Goal: Information Seeking & Learning: Learn about a topic

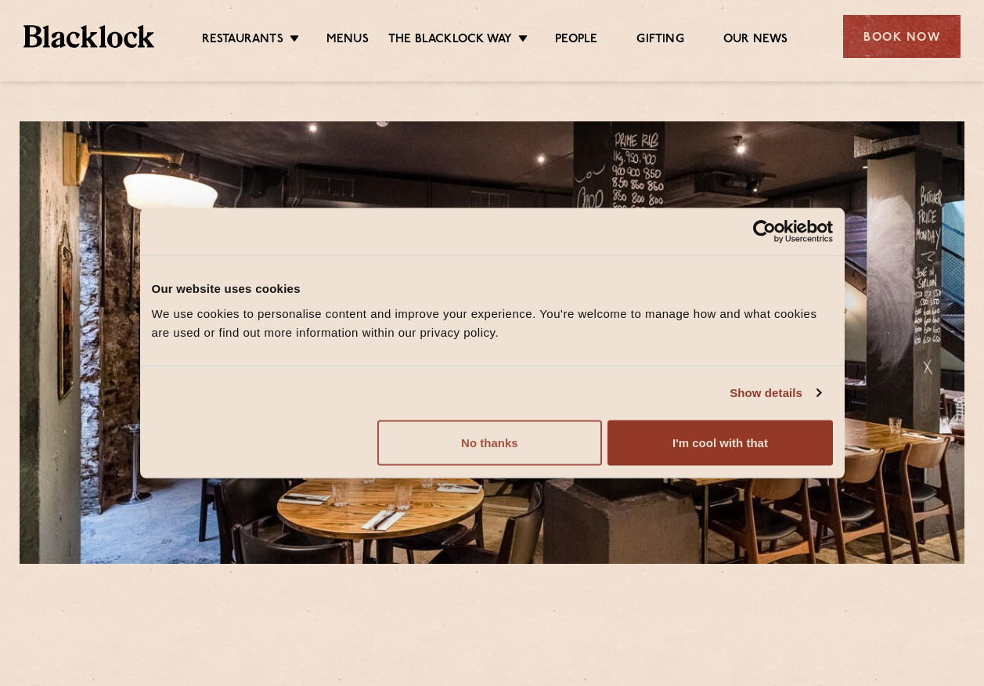
click at [536, 445] on button "No thanks" at bounding box center [489, 442] width 225 height 45
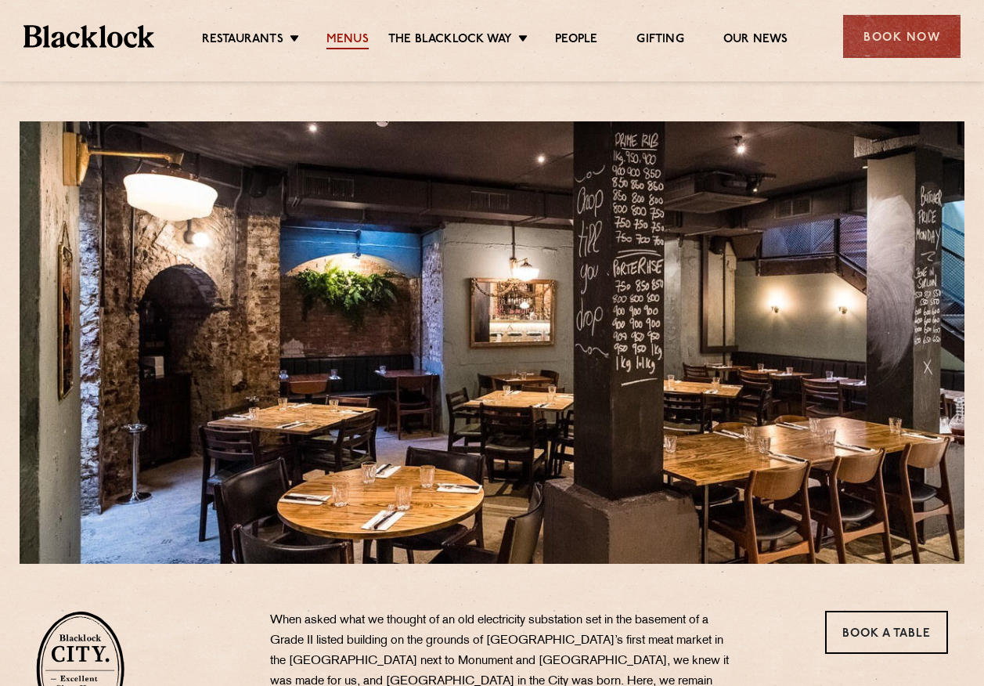
click at [335, 39] on link "Menus" at bounding box center [348, 40] width 42 height 17
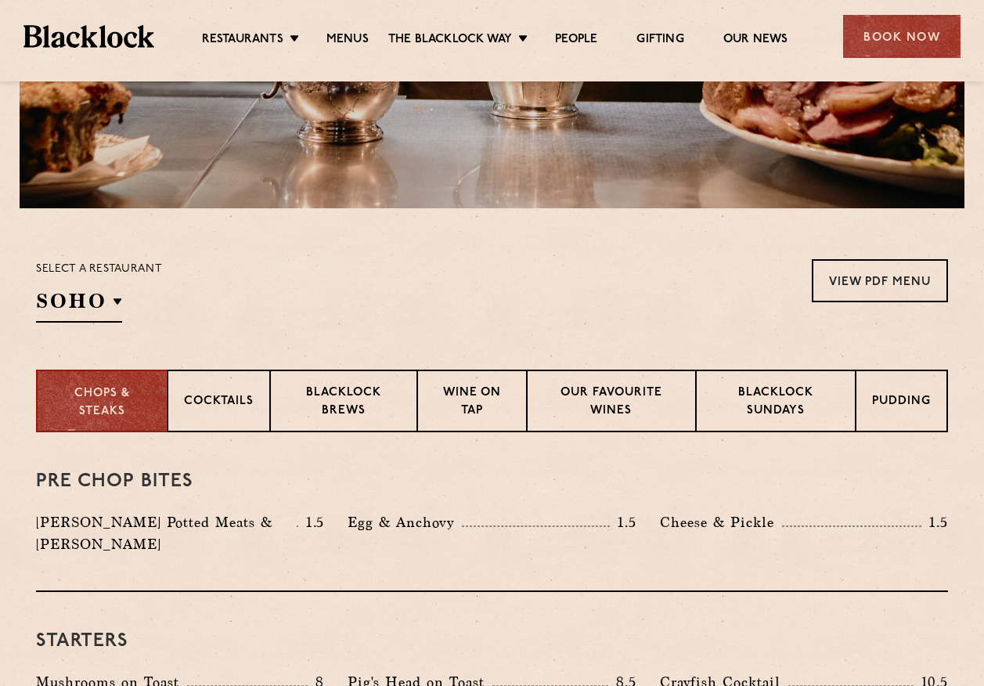
scroll to position [392, 0]
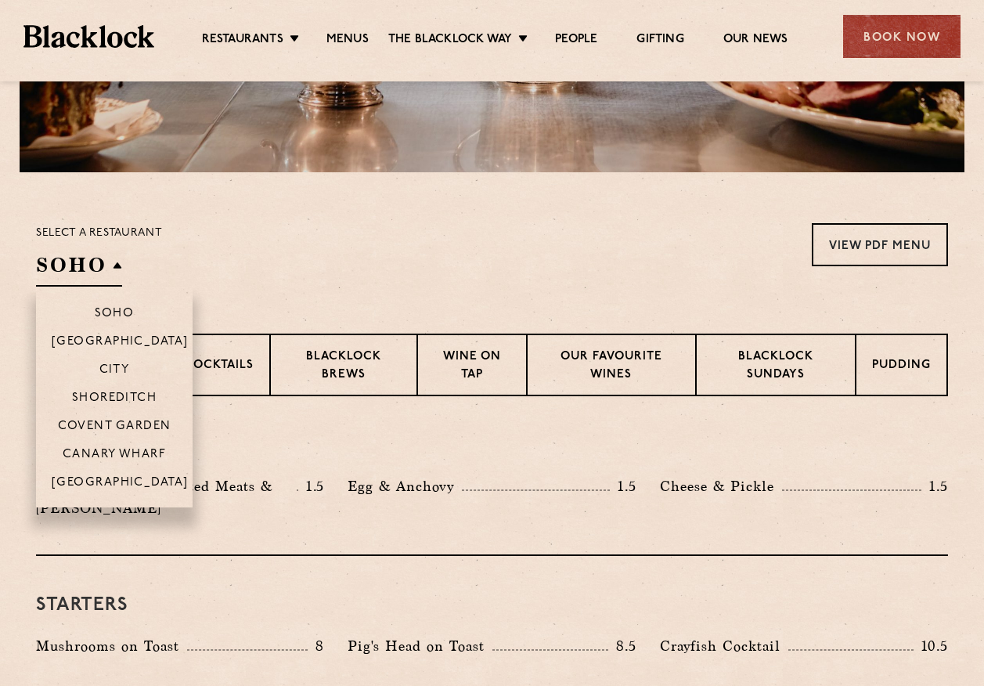
click at [94, 265] on h2 "SOHO" at bounding box center [79, 268] width 86 height 35
click at [123, 364] on p "City" at bounding box center [114, 371] width 31 height 16
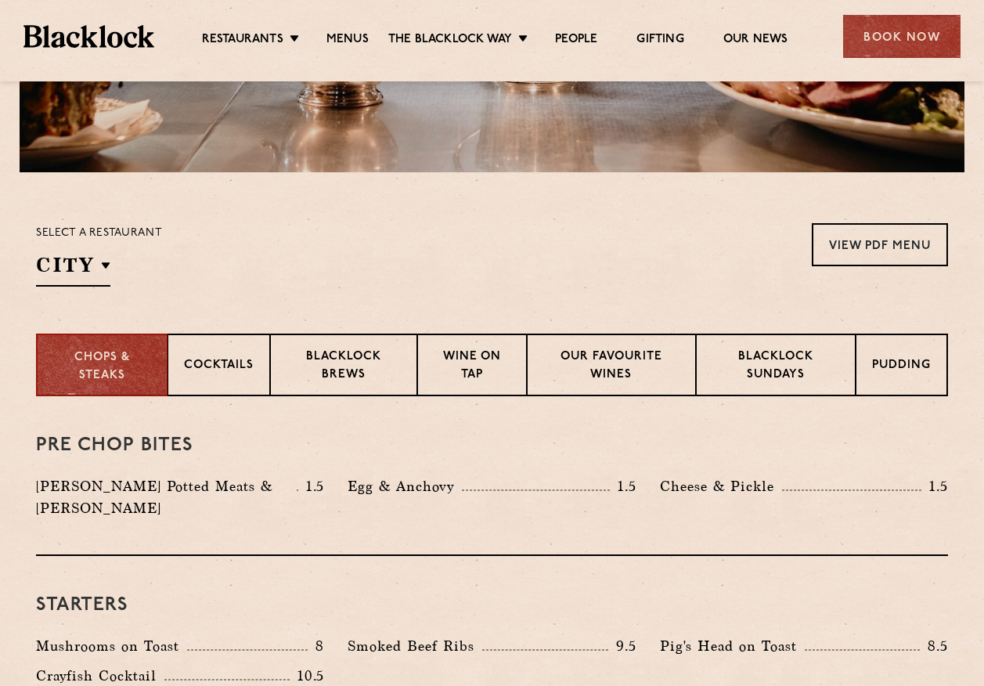
click at [487, 238] on div "Select a restaurant City [GEOGRAPHIC_DATA] [GEOGRAPHIC_DATA] [GEOGRAPHIC_DATA] …" at bounding box center [492, 254] width 912 height 63
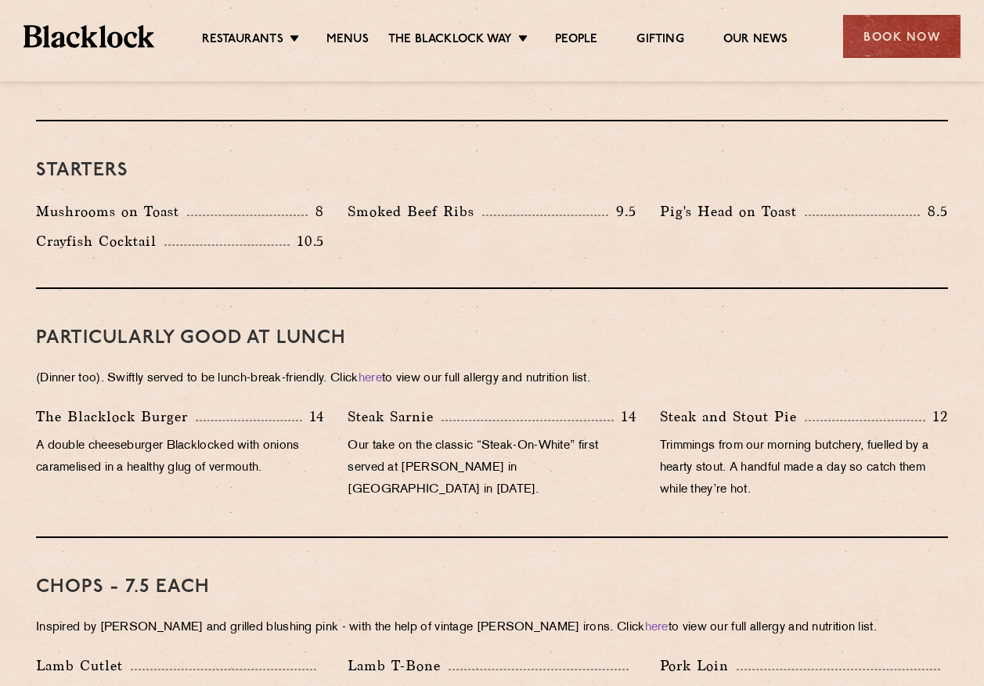
scroll to position [861, 0]
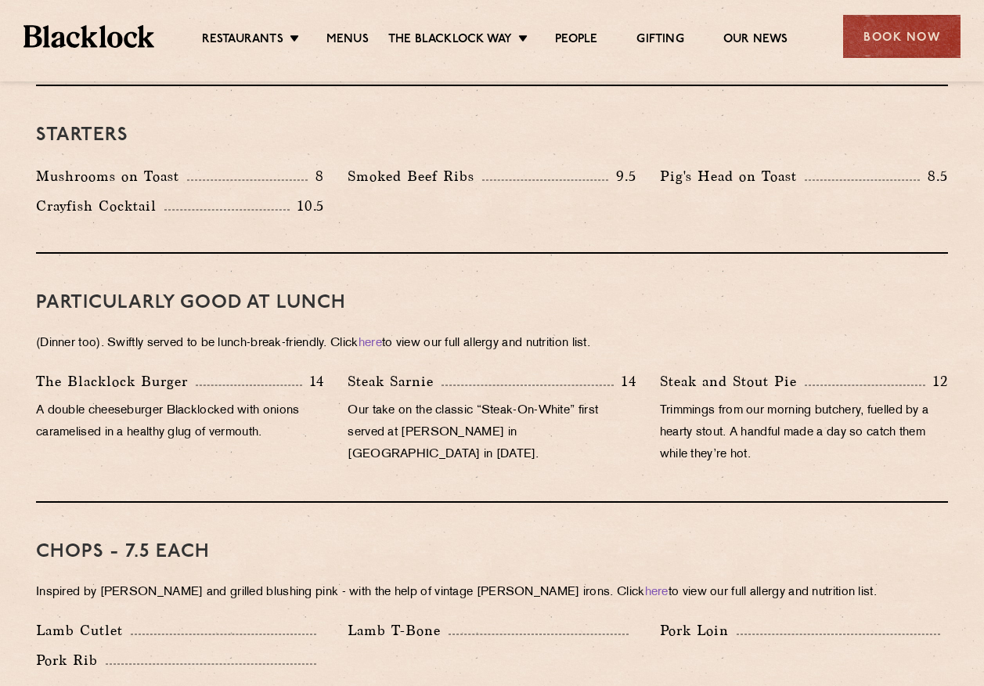
click at [642, 370] on div "Steak Sarnie 14 Our take on the classic “Steak-On-White” first served at [PERSO…" at bounding box center [492, 421] width 312 height 103
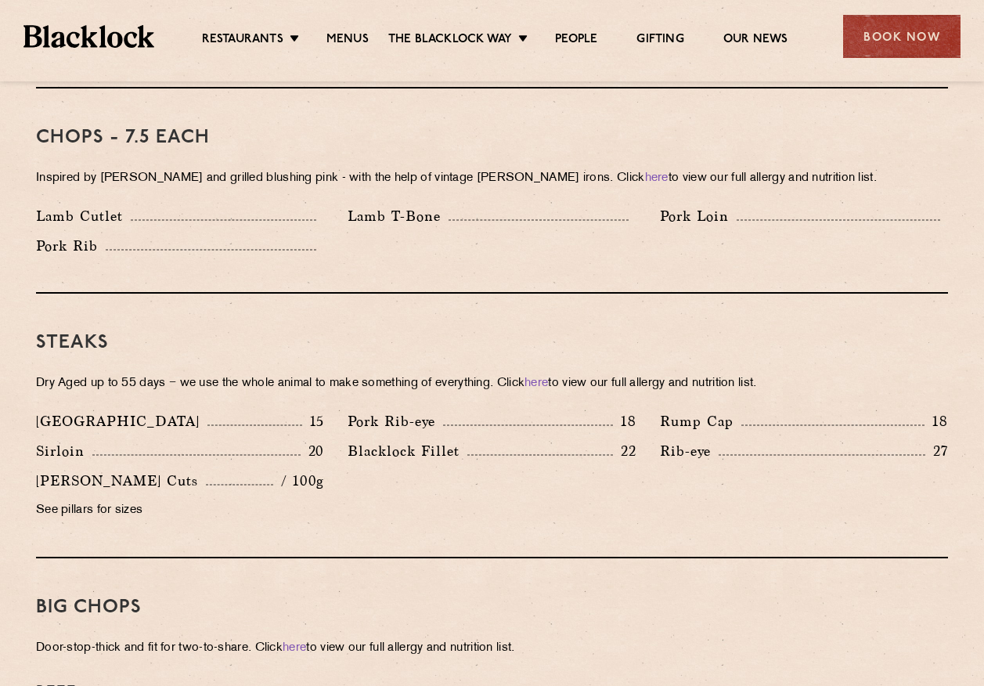
scroll to position [1253, 0]
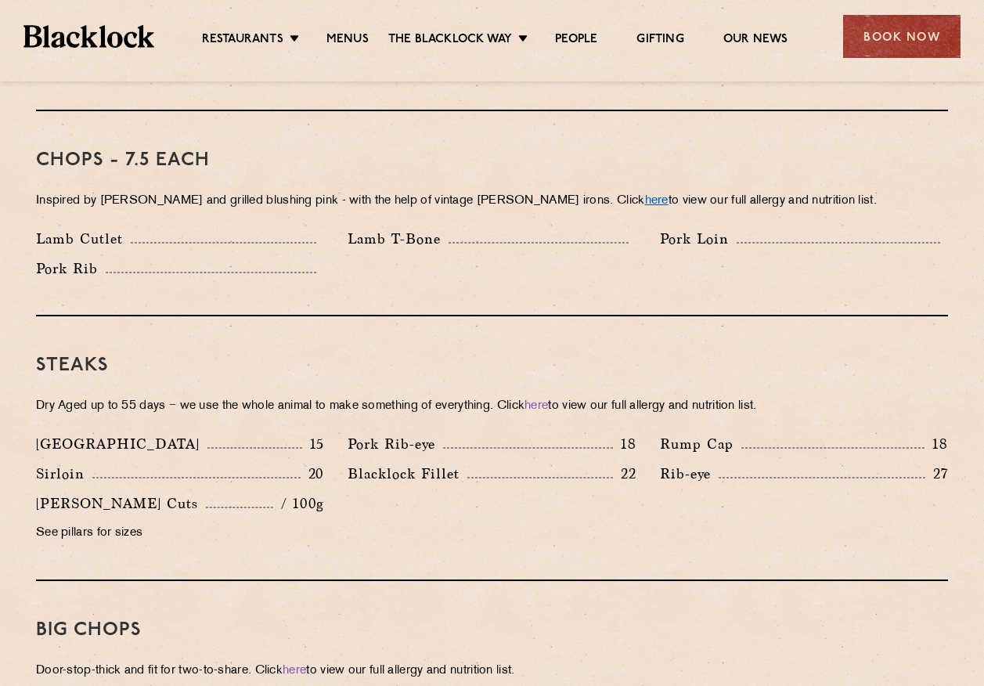
click at [645, 195] on link "here" at bounding box center [656, 201] width 23 height 12
click at [511, 272] on div "Chops - 7.5 each Inspired by [PERSON_NAME] and grilled blushing pink - with the…" at bounding box center [492, 213] width 912 height 205
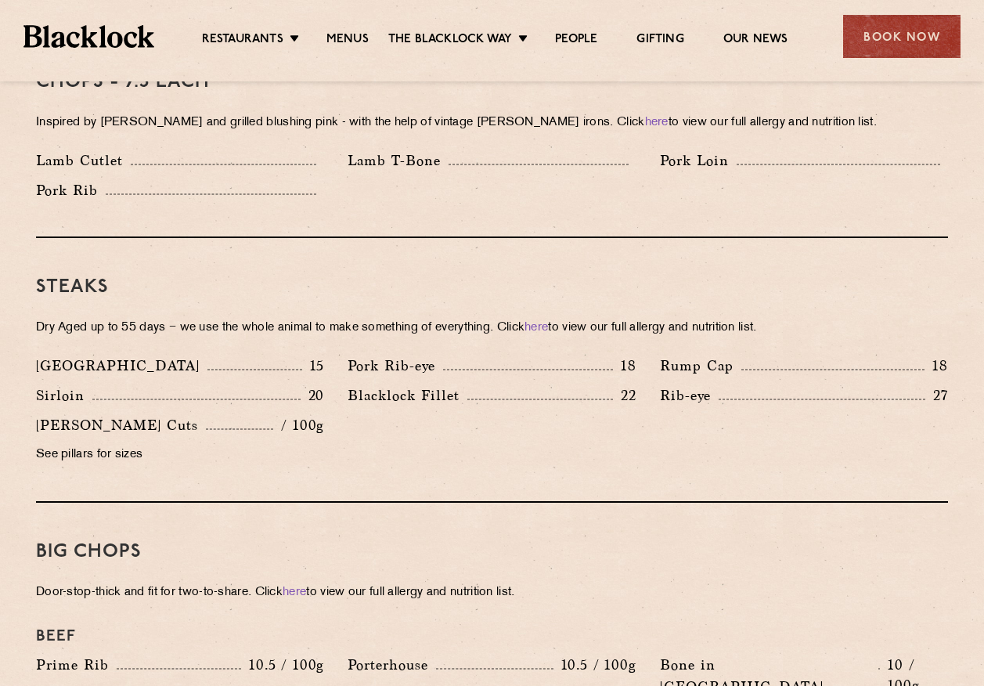
scroll to position [1410, 0]
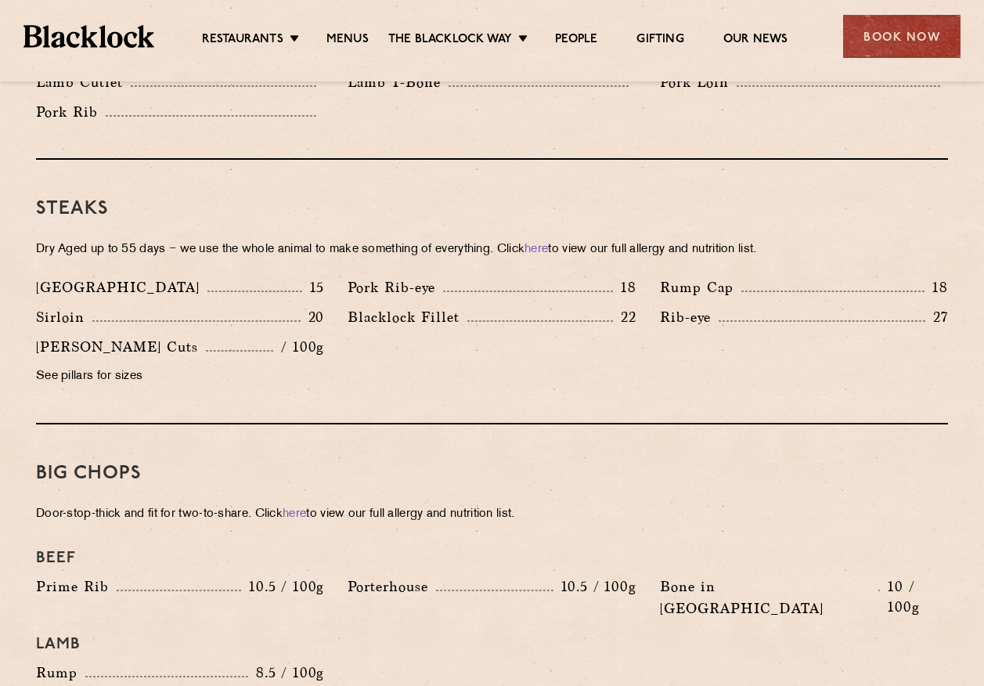
click at [439, 239] on p "Dry Aged up to 55 days − we use the whole animal to make something of everythin…" at bounding box center [492, 250] width 912 height 22
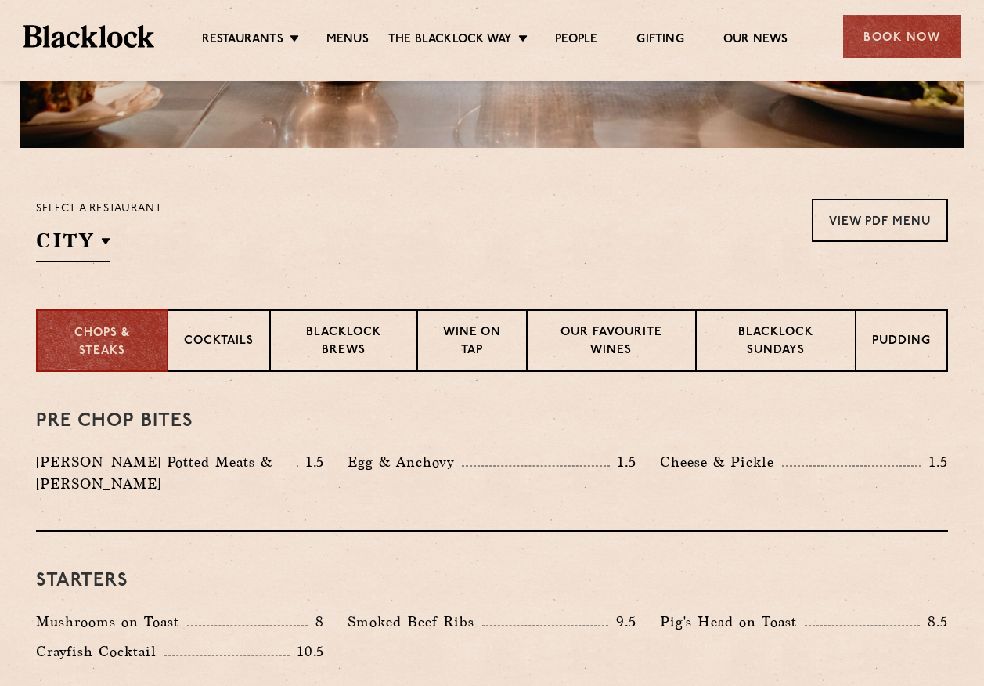
scroll to position [470, 0]
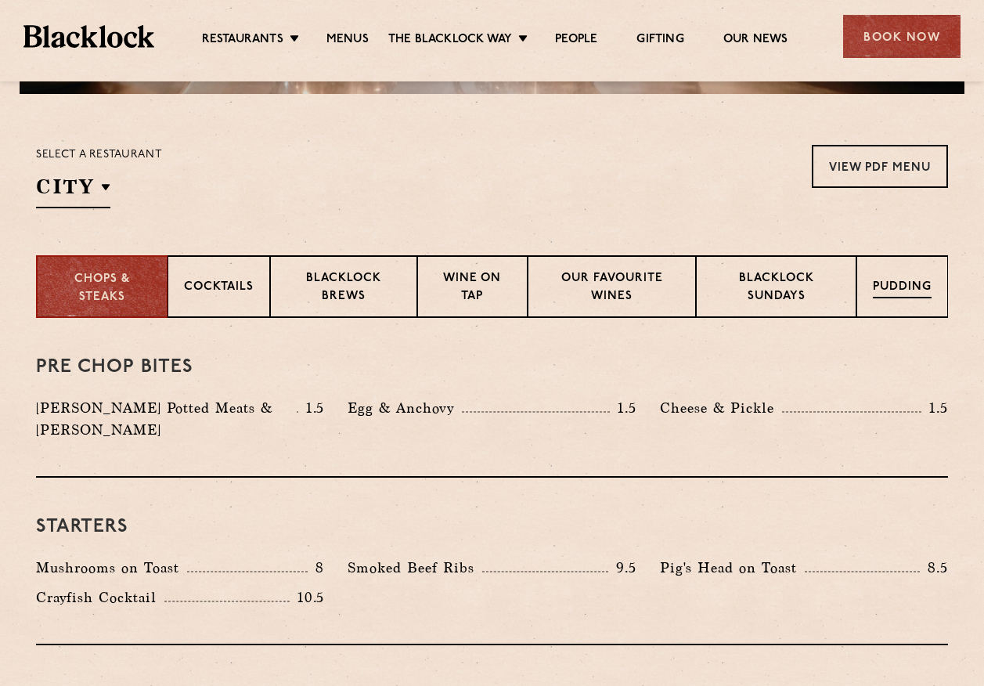
click at [903, 294] on p "Pudding" at bounding box center [902, 289] width 59 height 20
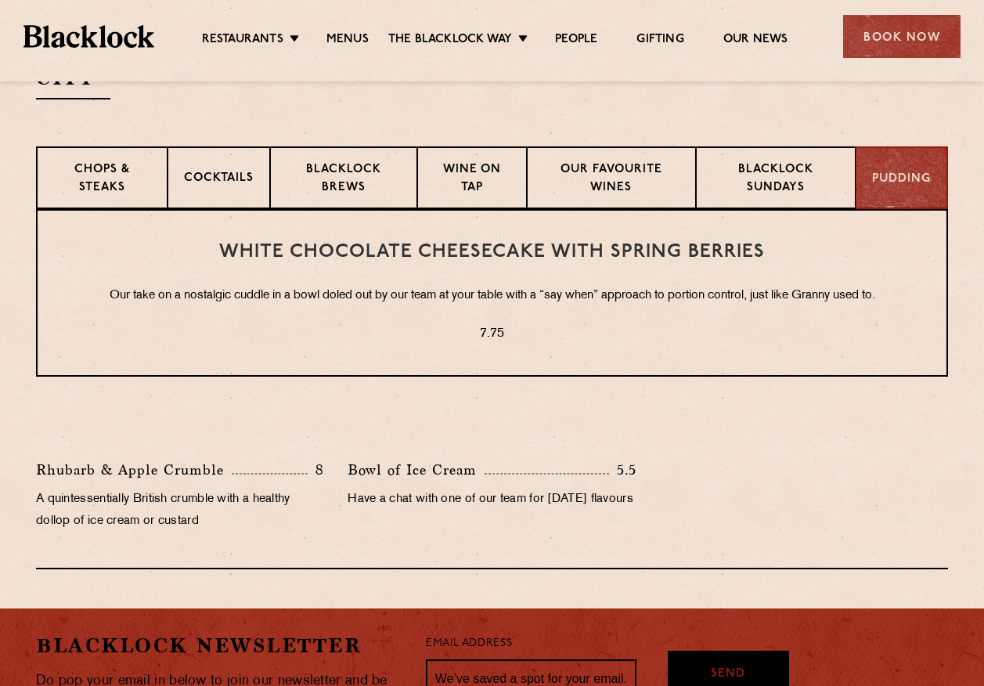
scroll to position [627, 0]
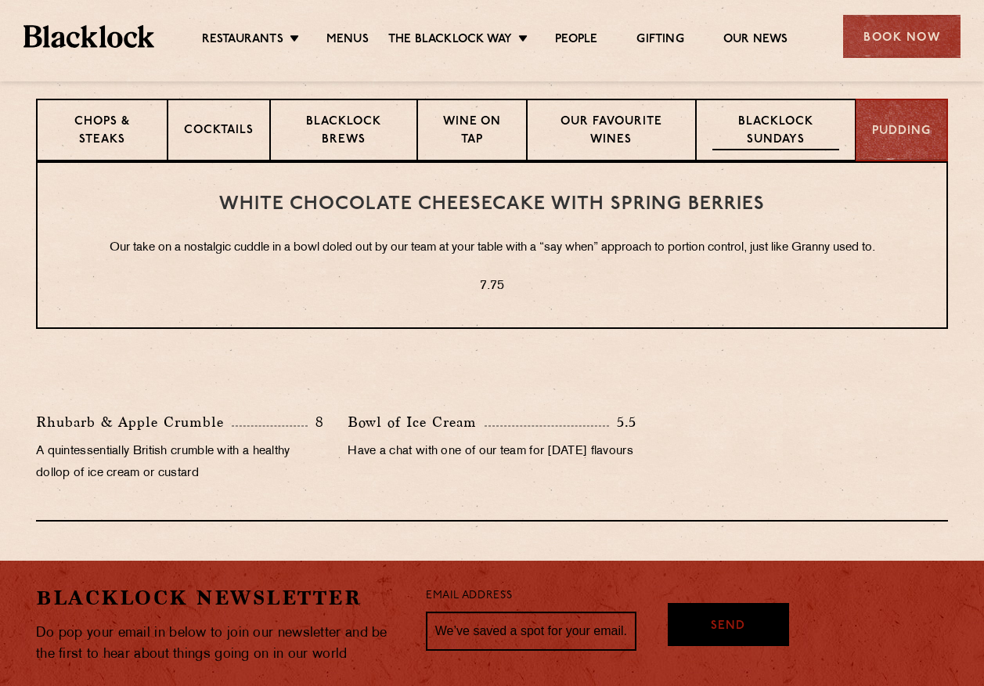
click at [797, 128] on p "Blacklock Sundays" at bounding box center [776, 132] width 127 height 37
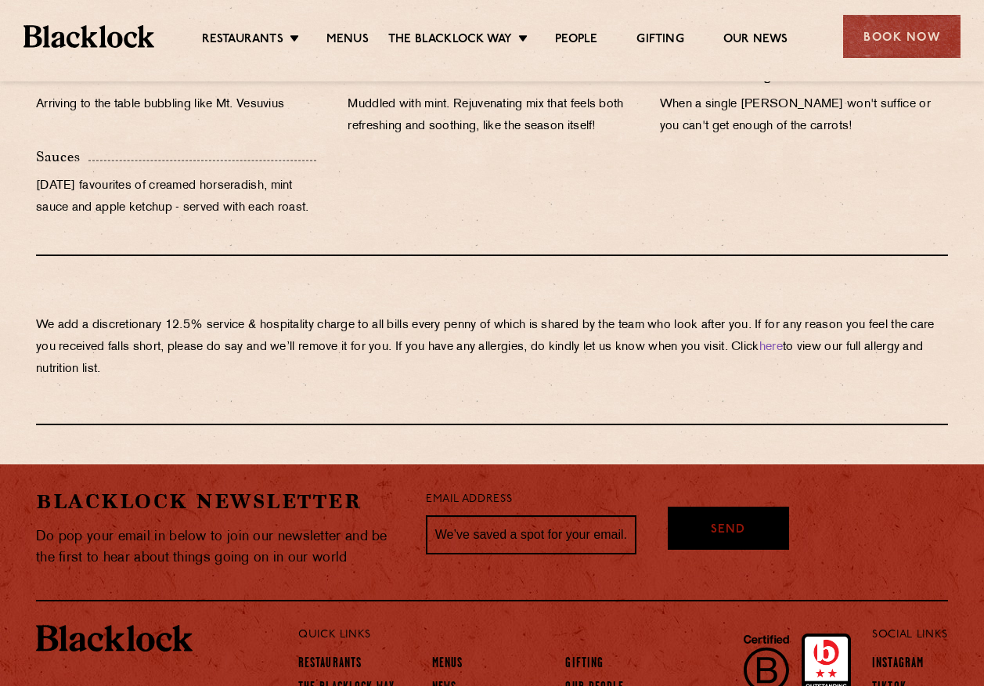
scroll to position [1723, 0]
